Goal: Task Accomplishment & Management: Manage account settings

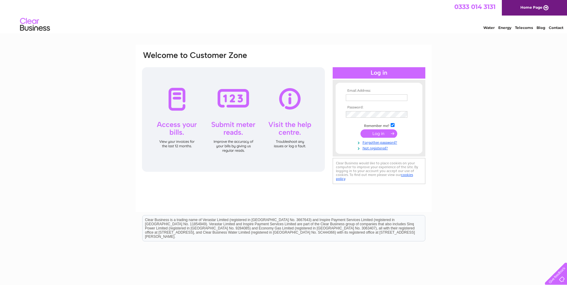
type input "[EMAIL_ADDRESS][DOMAIN_NAME]"
click at [379, 133] on input "submit" at bounding box center [379, 134] width 37 height 8
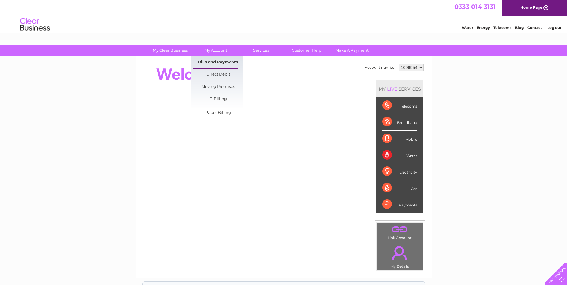
click at [217, 61] on link "Bills and Payments" at bounding box center [218, 63] width 49 height 12
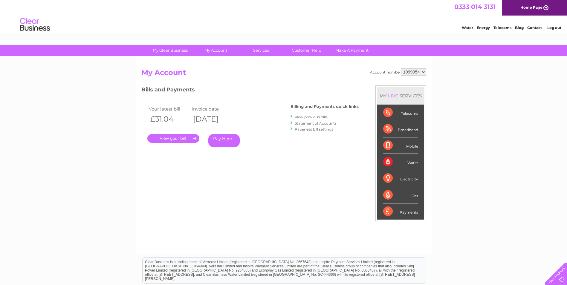
click at [179, 137] on link "." at bounding box center [173, 138] width 52 height 9
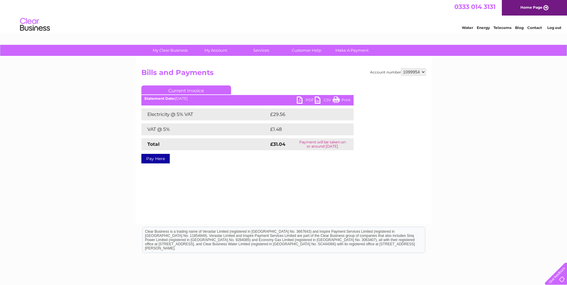
click at [299, 100] on link "PDF" at bounding box center [306, 101] width 18 height 9
